Goal: Task Accomplishment & Management: Complete application form

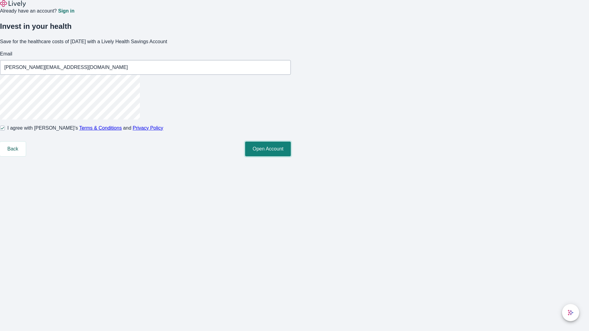
click at [291, 157] on button "Open Account" at bounding box center [268, 149] width 46 height 15
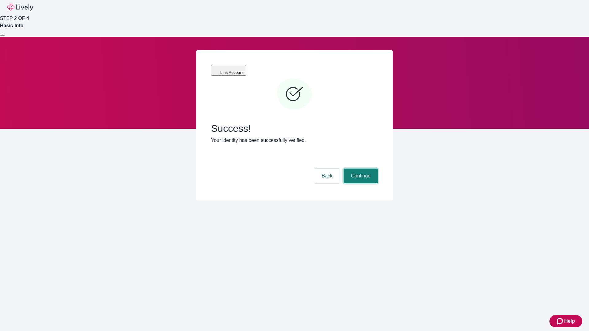
click at [360, 169] on button "Continue" at bounding box center [361, 176] width 34 height 15
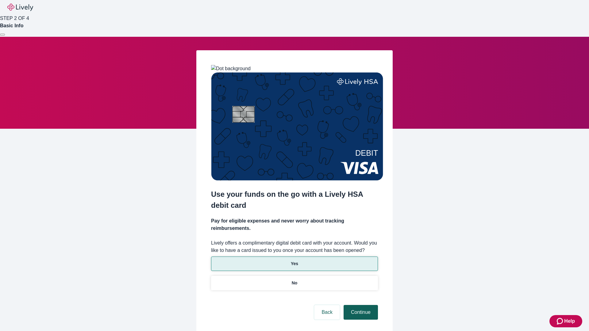
click at [294, 280] on p "No" at bounding box center [295, 283] width 6 height 6
click at [360, 305] on button "Continue" at bounding box center [361, 312] width 34 height 15
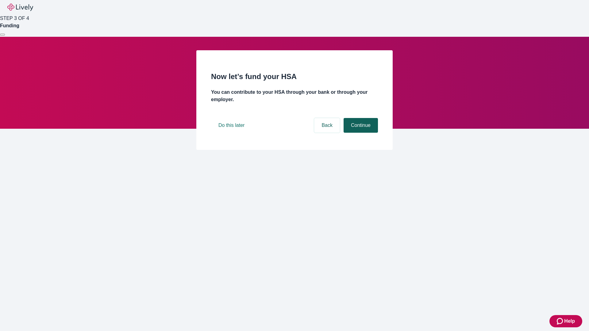
click at [360, 133] on button "Continue" at bounding box center [361, 125] width 34 height 15
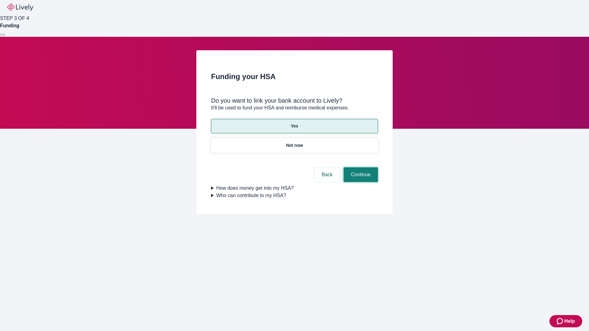
click at [360, 168] on button "Continue" at bounding box center [361, 175] width 34 height 15
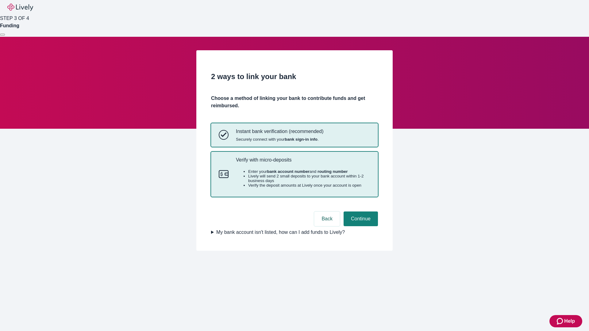
click at [303, 163] on p "Verify with micro-deposits" at bounding box center [303, 160] width 134 height 6
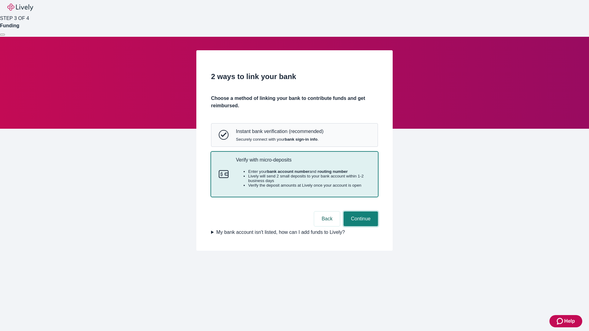
click at [360, 226] on button "Continue" at bounding box center [361, 219] width 34 height 15
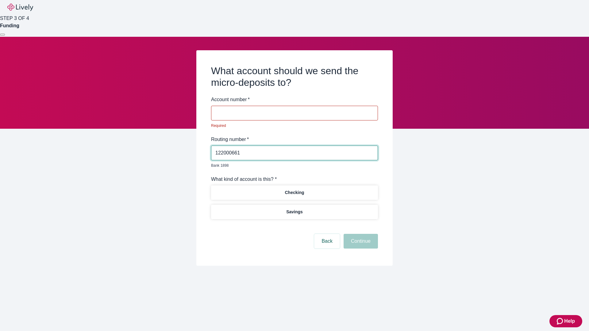
type input "122000661"
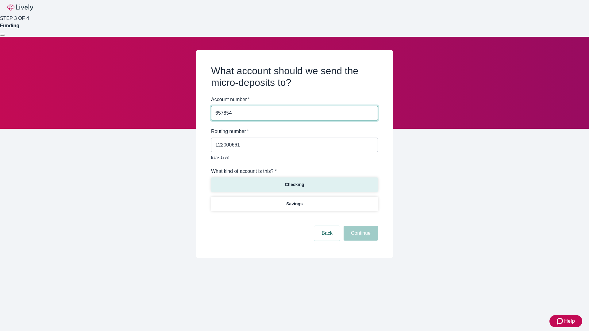
type input "657854"
click at [294, 182] on p "Checking" at bounding box center [294, 185] width 19 height 6
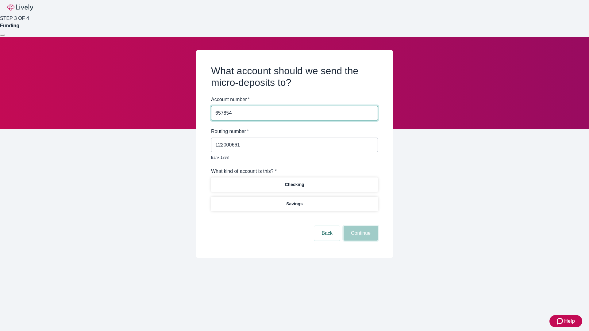
click at [360, 226] on button "Continue" at bounding box center [361, 233] width 34 height 15
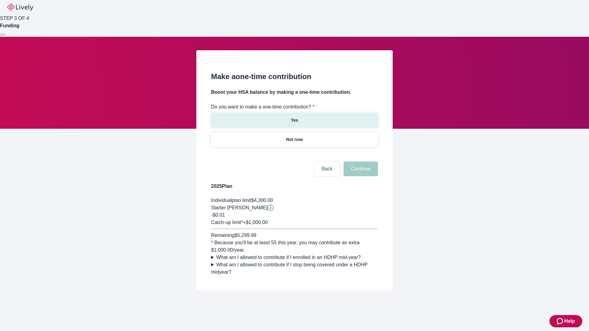
click at [294, 117] on p "Yes" at bounding box center [294, 120] width 7 height 6
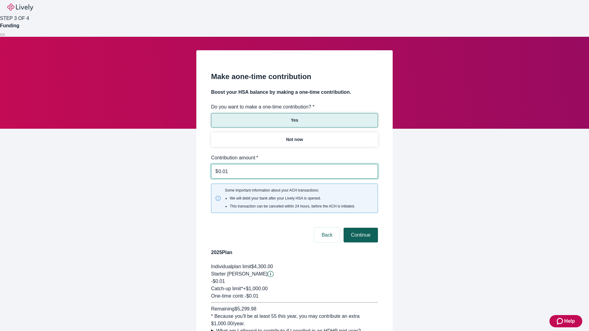
type input "0.01"
click at [360, 228] on button "Continue" at bounding box center [361, 235] width 34 height 15
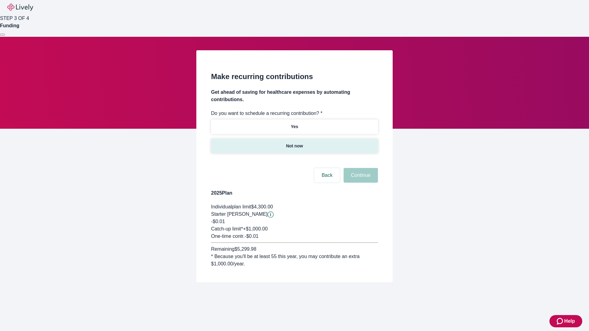
click at [294, 143] on p "Not now" at bounding box center [294, 146] width 17 height 6
click at [360, 168] on button "Continue" at bounding box center [361, 175] width 34 height 15
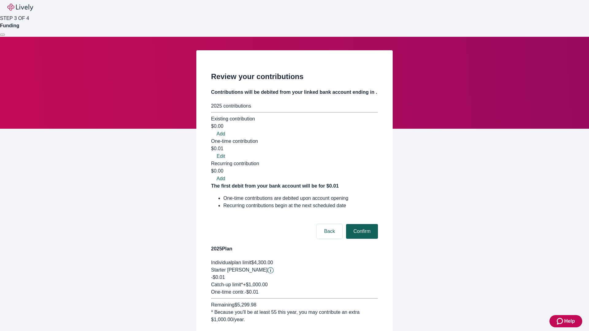
click at [361, 224] on button "Confirm" at bounding box center [362, 231] width 32 height 15
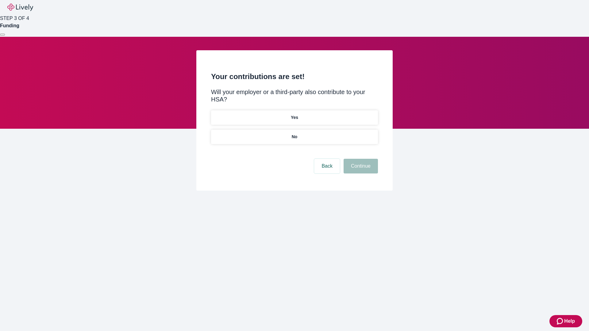
click at [294, 134] on p "No" at bounding box center [295, 137] width 6 height 6
click at [360, 159] on button "Continue" at bounding box center [361, 166] width 34 height 15
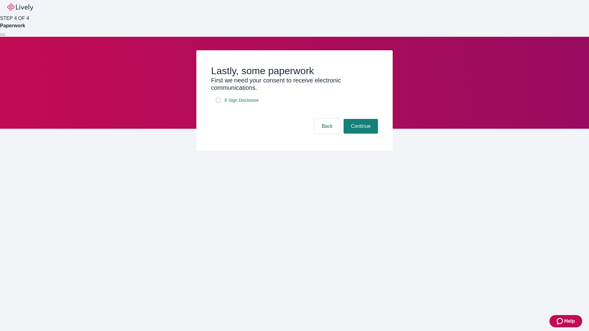
click at [219, 103] on input "E-Sign Disclosure" at bounding box center [218, 100] width 5 height 5
checkbox input "true"
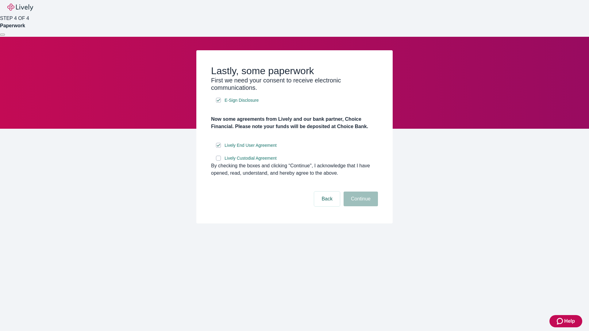
click at [219, 161] on input "Lively Custodial Agreement" at bounding box center [218, 158] width 5 height 5
checkbox input "true"
click at [360, 207] on button "Continue" at bounding box center [361, 199] width 34 height 15
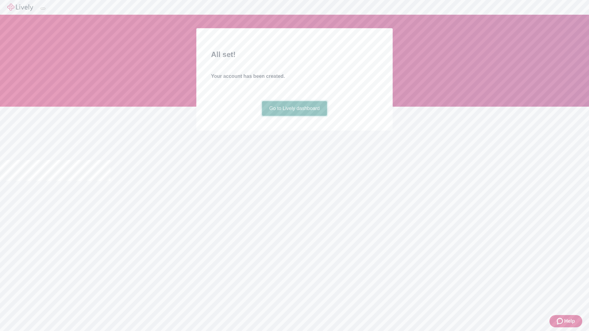
click at [294, 116] on link "Go to Lively dashboard" at bounding box center [294, 108] width 65 height 15
